Goal: Book appointment/travel/reservation

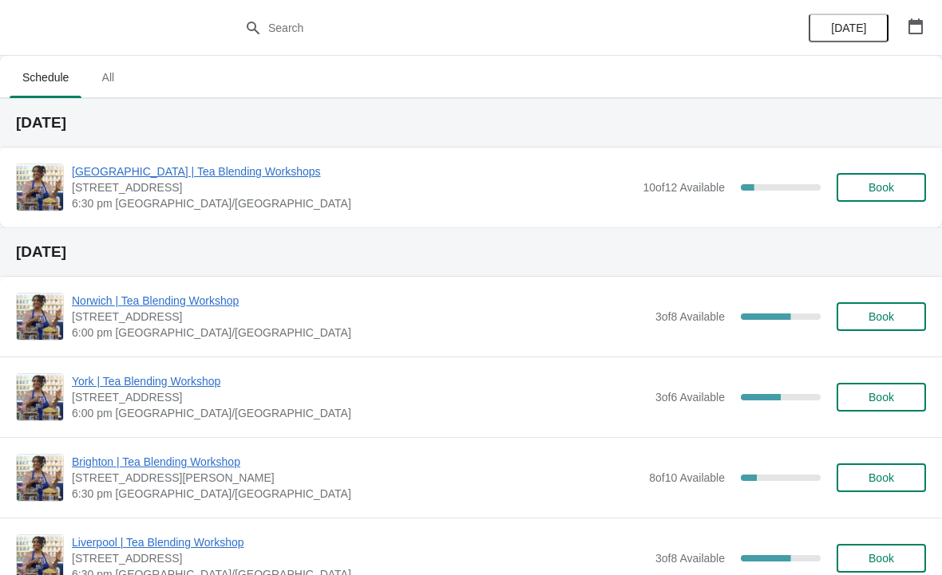
click at [914, 26] on icon "button" at bounding box center [915, 26] width 16 height 16
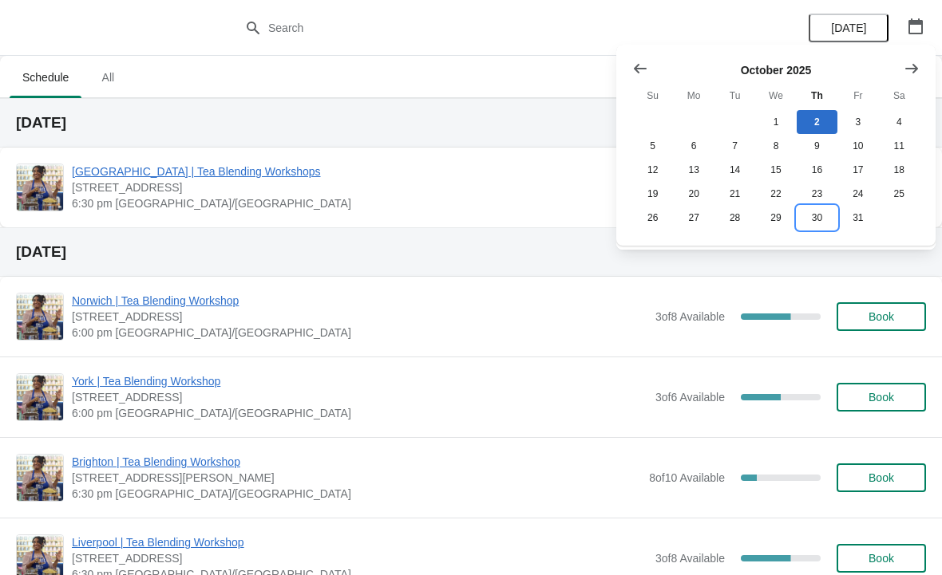
click at [826, 217] on button "30" at bounding box center [816, 218] width 41 height 24
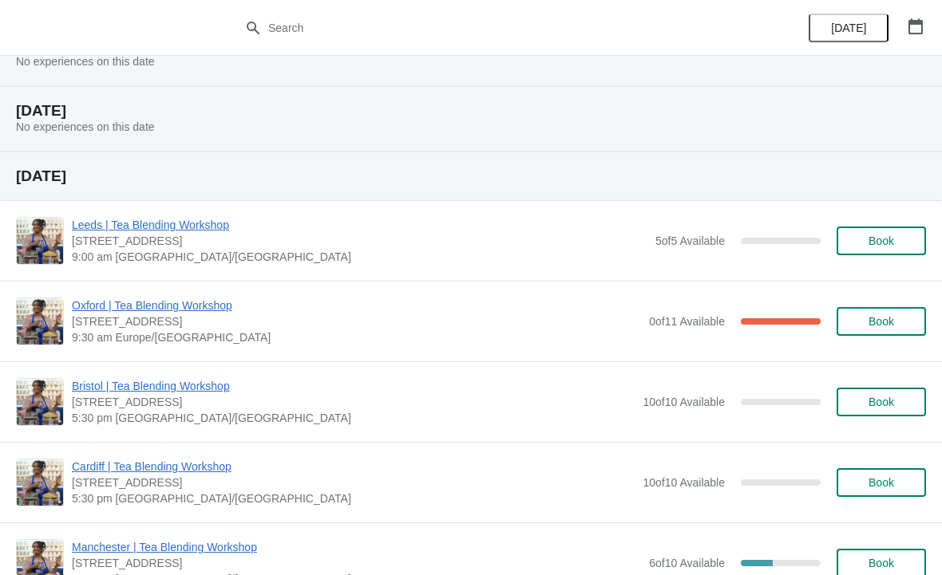
scroll to position [2156, 0]
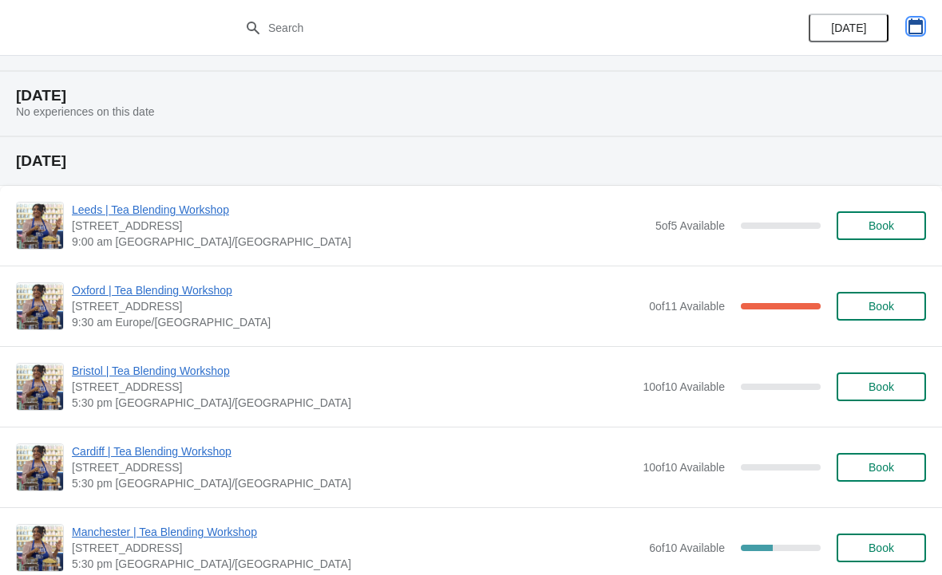
click at [911, 18] on icon "button" at bounding box center [915, 26] width 16 height 16
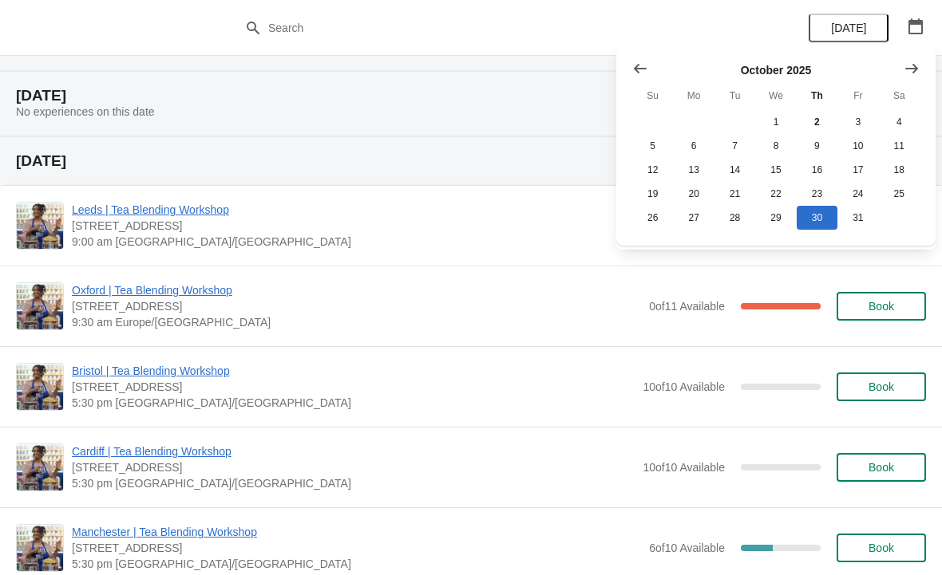
click at [908, 57] on button "Show next month, November 2025" at bounding box center [911, 68] width 29 height 29
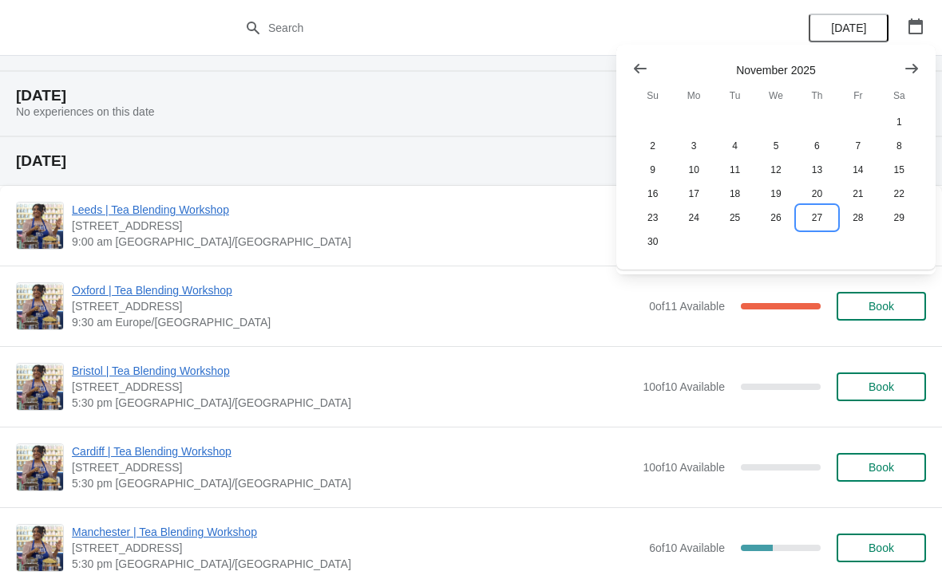
click at [816, 219] on button "27" at bounding box center [816, 218] width 41 height 24
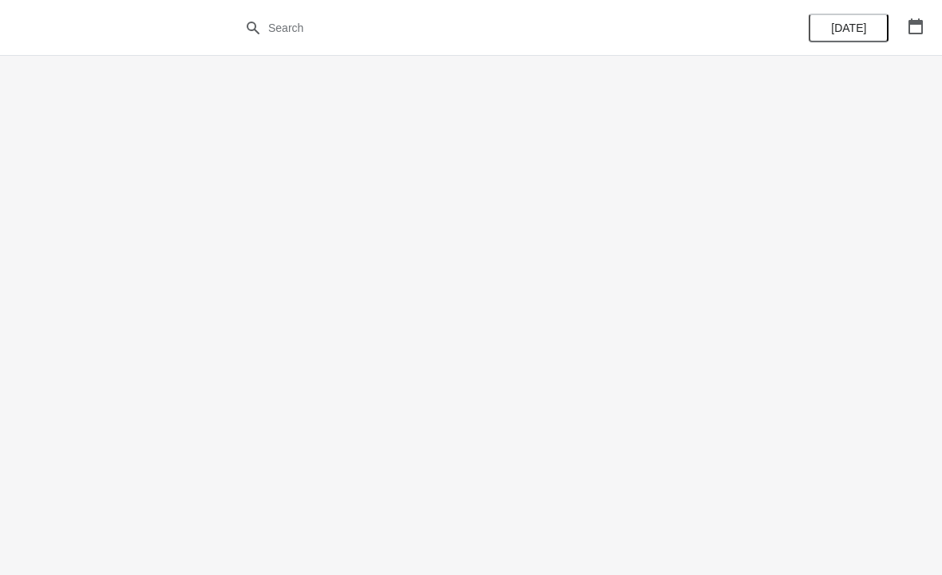
scroll to position [0, 0]
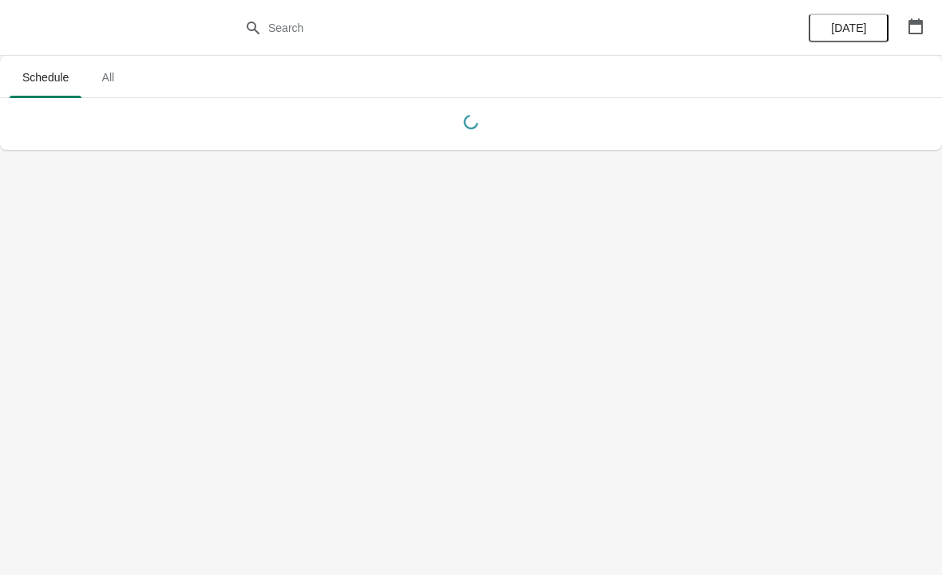
click at [917, 18] on icon "button" at bounding box center [915, 26] width 16 height 16
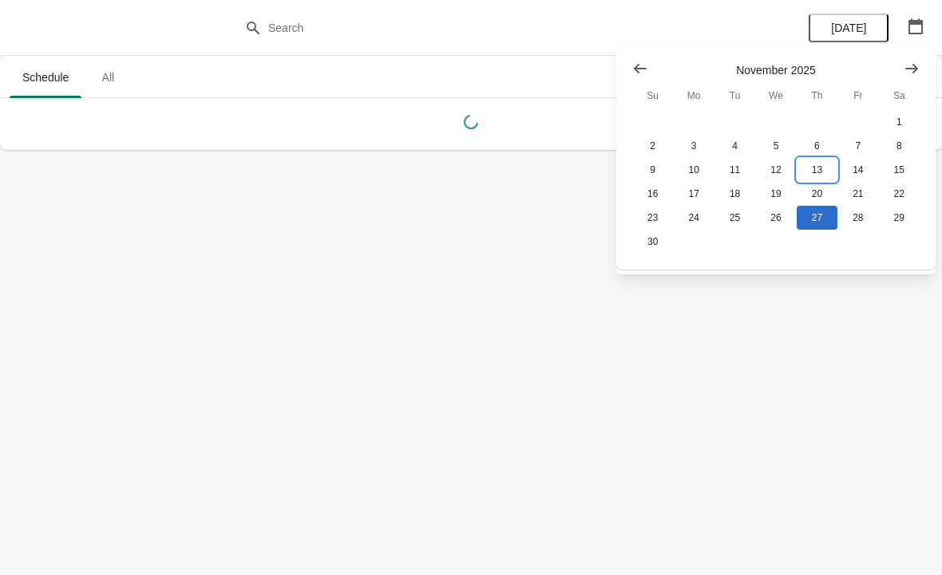
click at [820, 168] on button "13" at bounding box center [816, 170] width 41 height 24
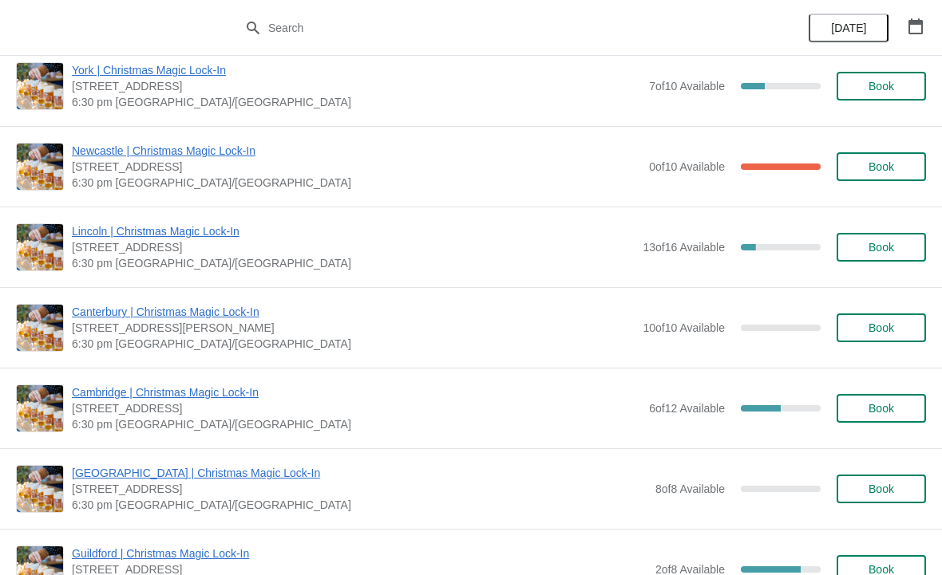
scroll to position [1355, 0]
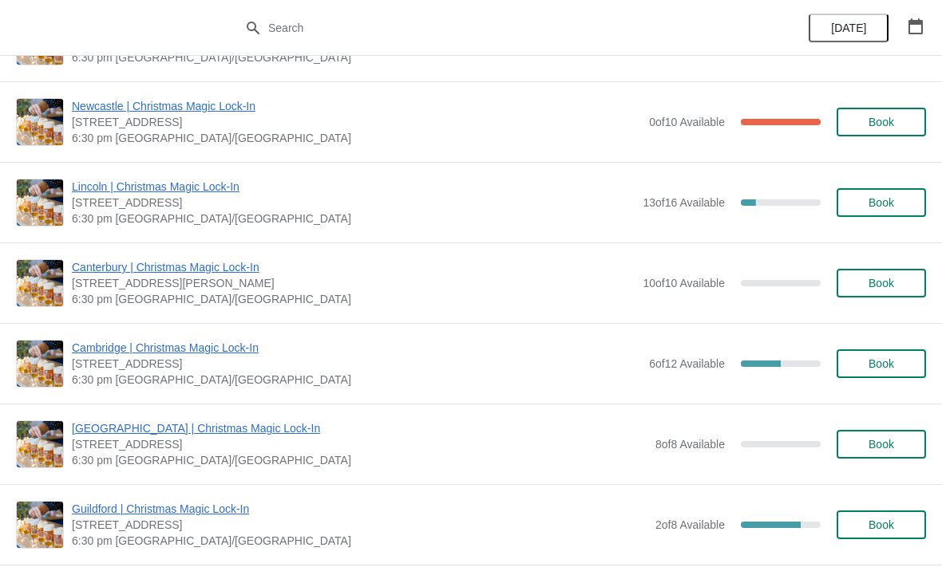
click at [442, 380] on span "6:30 pm [GEOGRAPHIC_DATA]/[GEOGRAPHIC_DATA]" at bounding box center [356, 380] width 569 height 16
click at [449, 369] on span "[STREET_ADDRESS]" at bounding box center [356, 364] width 569 height 16
click at [343, 351] on span "Cambridge | Christmas Magic Lock-In" at bounding box center [356, 348] width 569 height 16
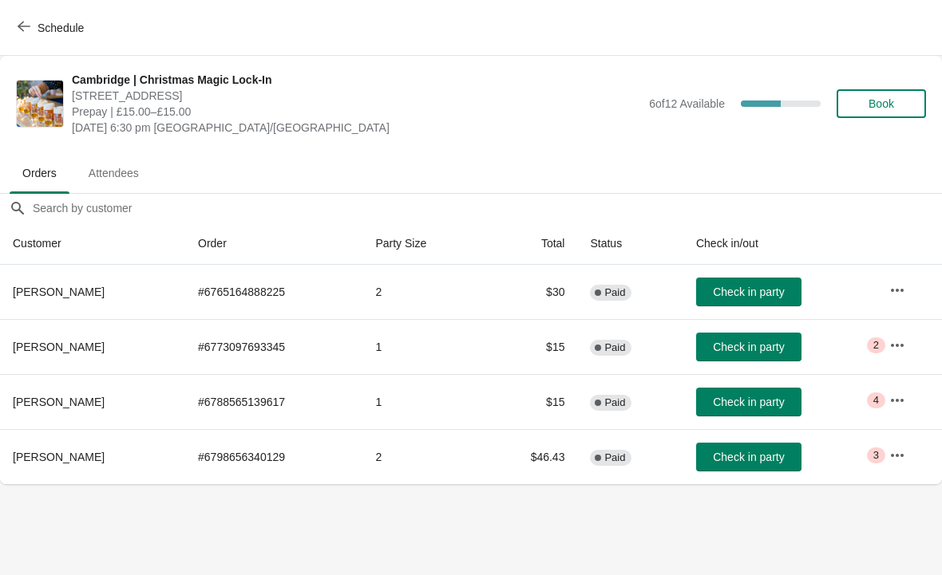
click at [22, 19] on button "Schedule" at bounding box center [52, 28] width 89 height 29
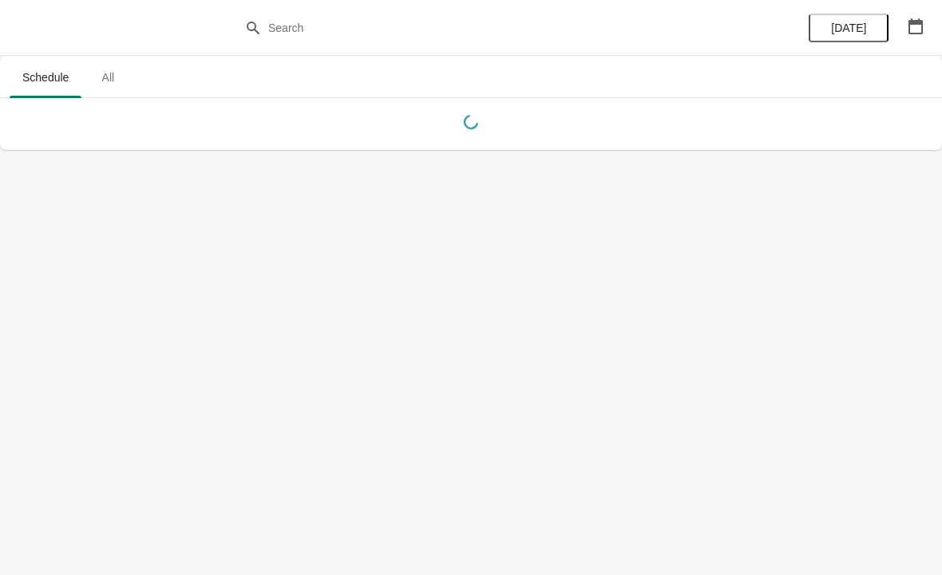
click at [915, 22] on icon "button" at bounding box center [915, 26] width 14 height 16
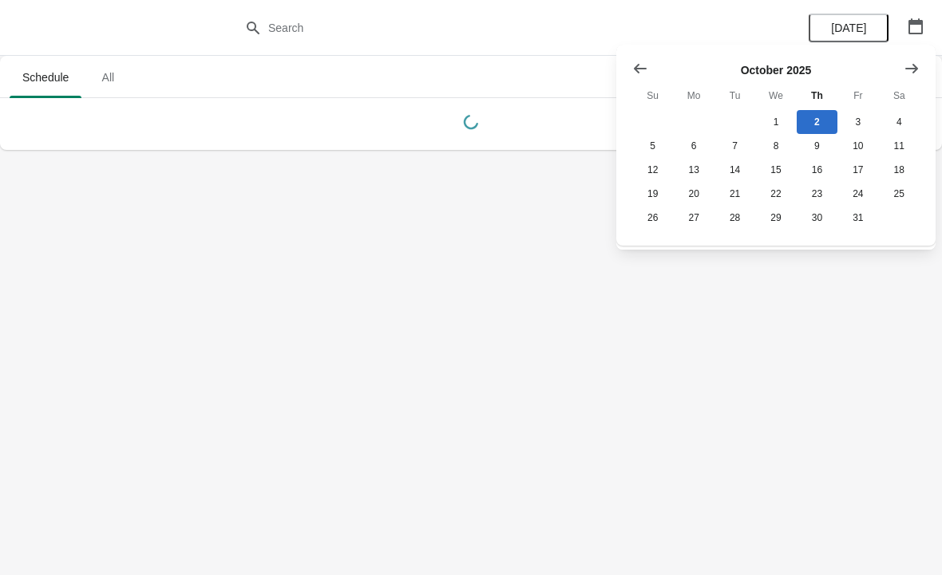
click at [903, 57] on button "Show next month, November 2025" at bounding box center [911, 68] width 29 height 29
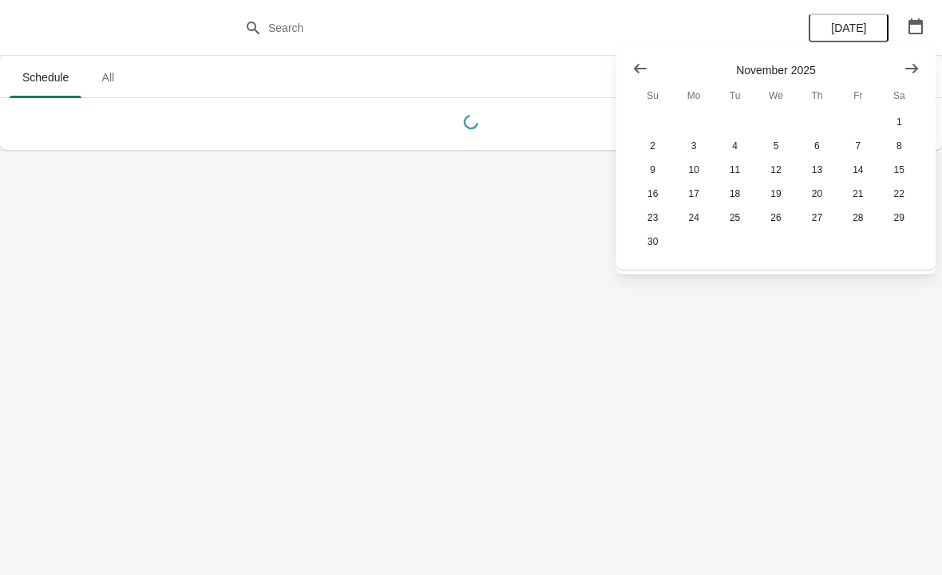
click at [914, 70] on icon "Show next month, December 2025" at bounding box center [911, 68] width 13 height 10
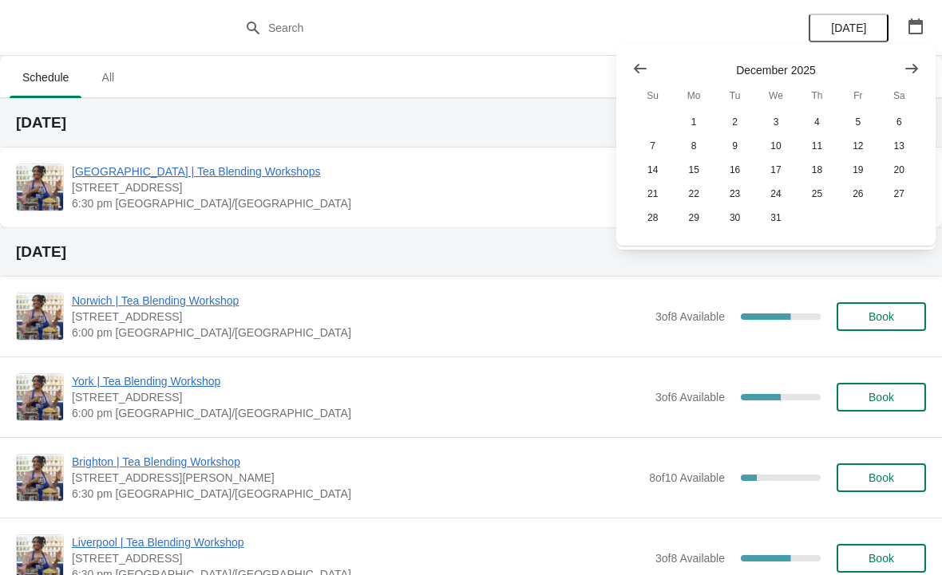
click at [810, 104] on th "Th" at bounding box center [816, 95] width 41 height 29
click at [814, 112] on button "4" at bounding box center [816, 122] width 41 height 24
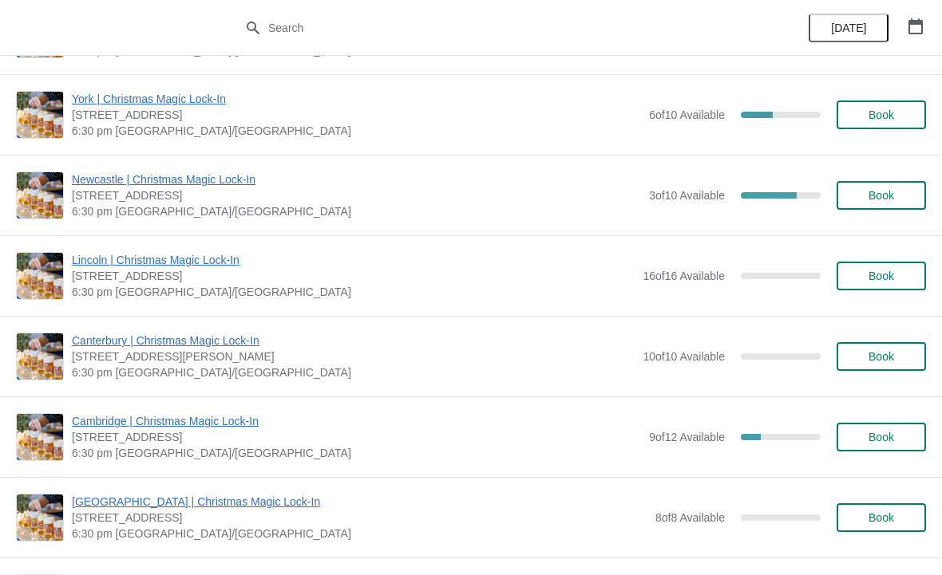
scroll to position [3322, 0]
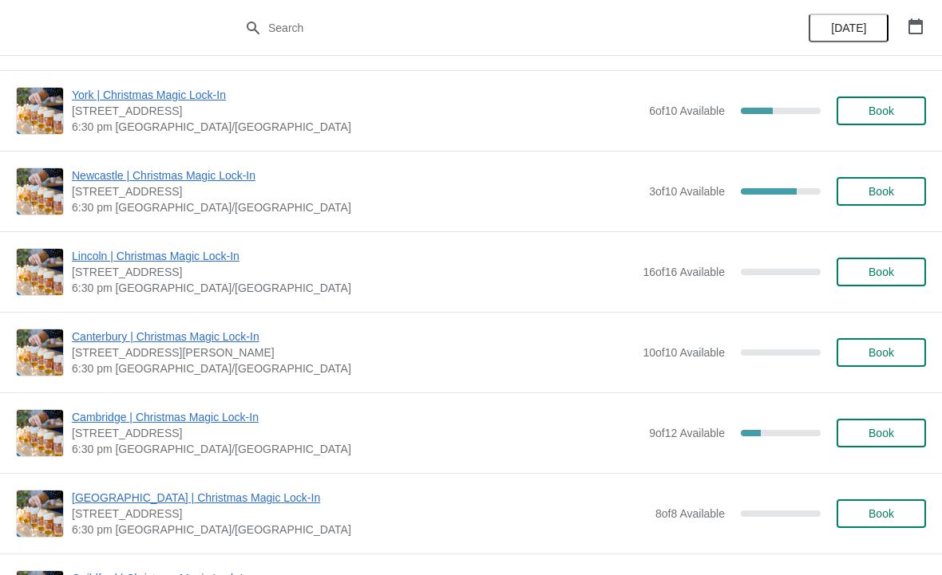
click at [227, 419] on span "Cambridge | Christmas Magic Lock-In" at bounding box center [356, 417] width 569 height 16
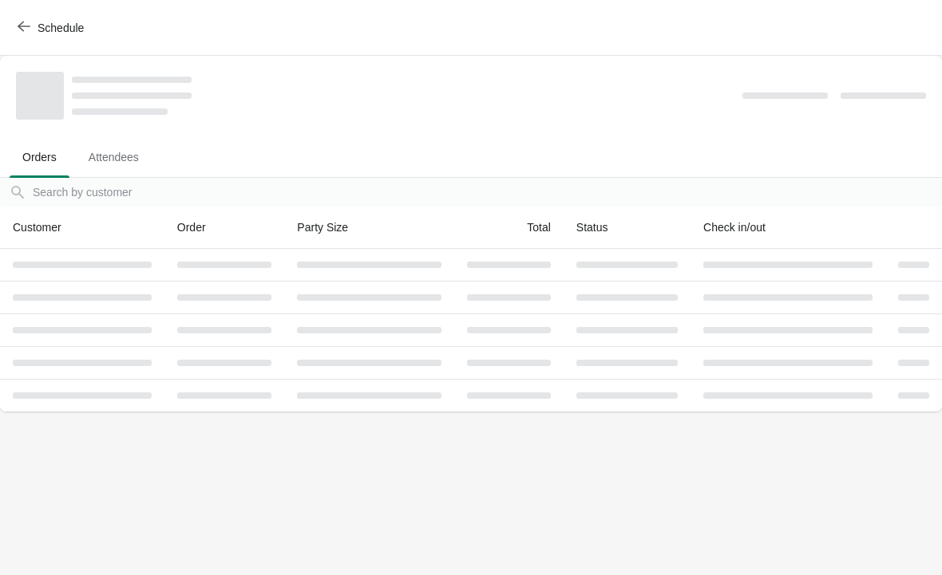
scroll to position [0, 0]
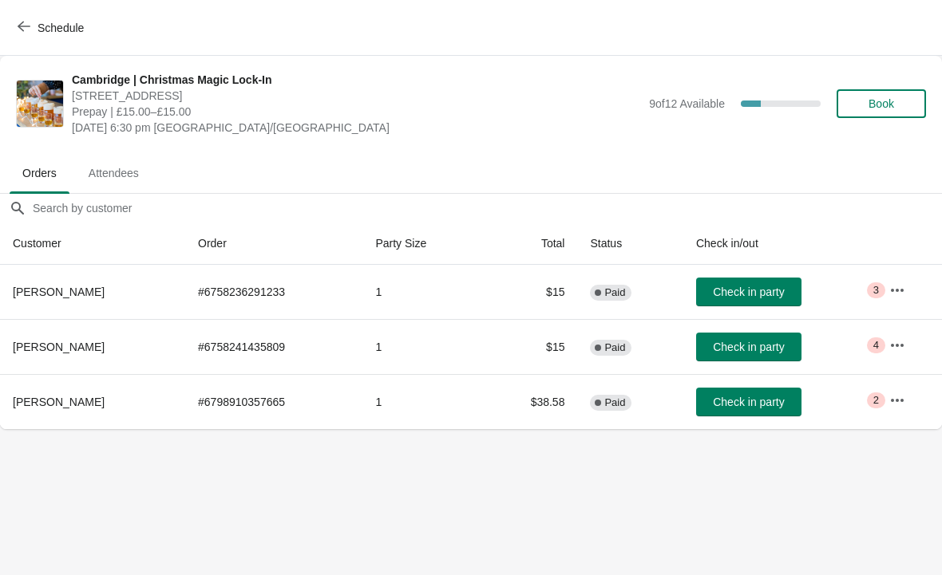
click at [22, 28] on icon "button" at bounding box center [24, 26] width 13 height 13
